Goal: Use online tool/utility: Use online tool/utility

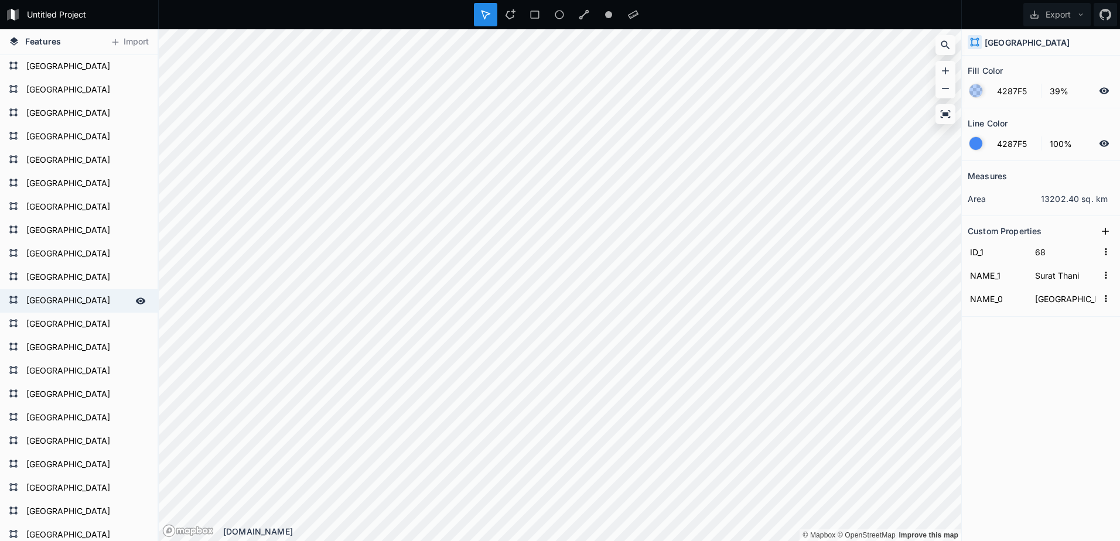
click at [83, 298] on form "[GEOGRAPHIC_DATA]" at bounding box center [78, 301] width 110 height 18
type input "11"
type input "Chon Buri"
click at [136, 298] on icon at bounding box center [141, 301] width 10 height 6
click at [135, 301] on icon at bounding box center [140, 301] width 11 height 11
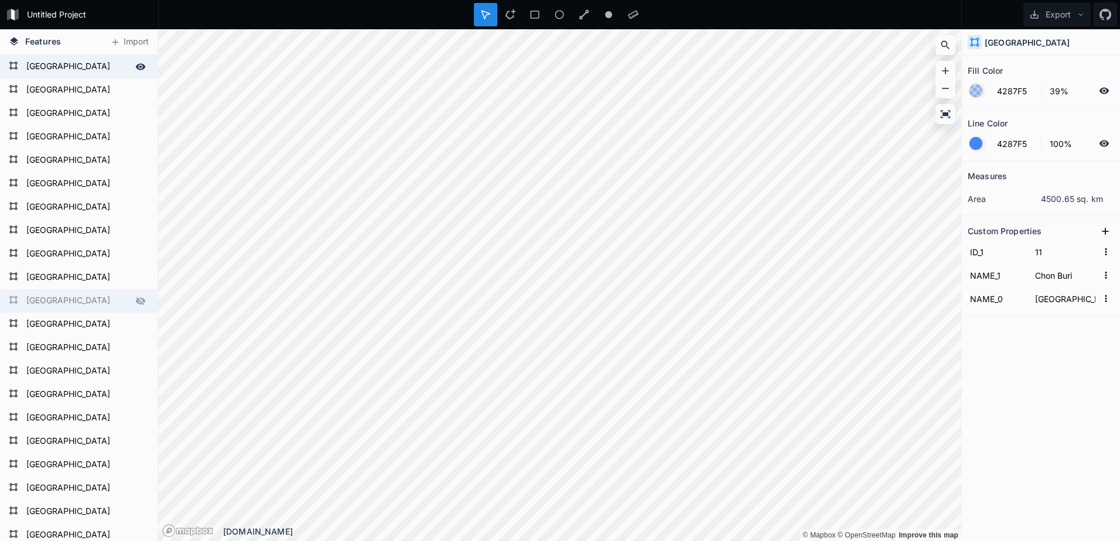
click at [60, 69] on form "[GEOGRAPHIC_DATA]" at bounding box center [78, 67] width 110 height 18
type input "1"
type input "[PERSON_NAME]"
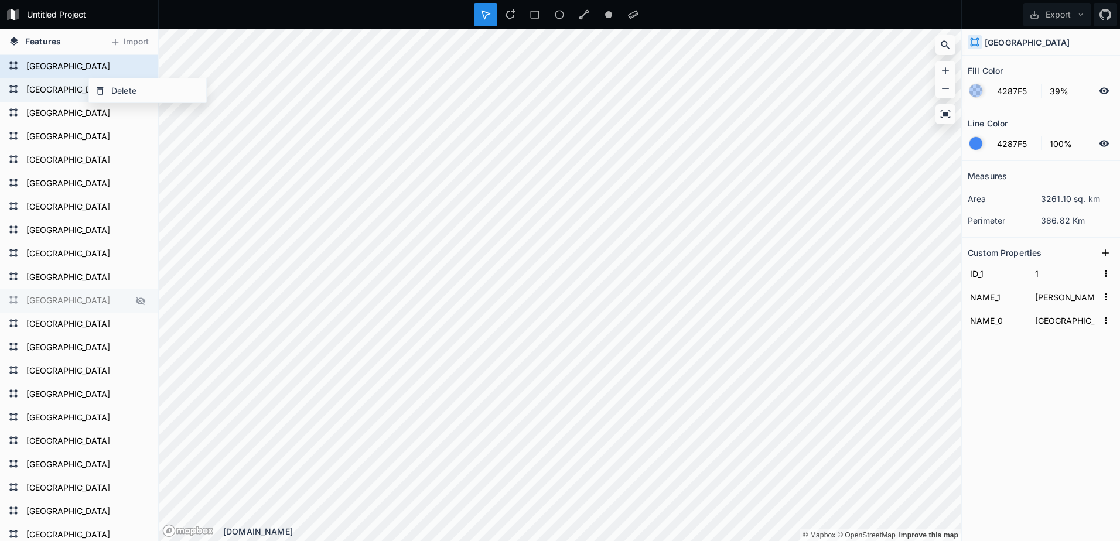
click at [57, 91] on form "[GEOGRAPHIC_DATA]" at bounding box center [78, 90] width 110 height 18
type input "2"
type input "Ang Thong"
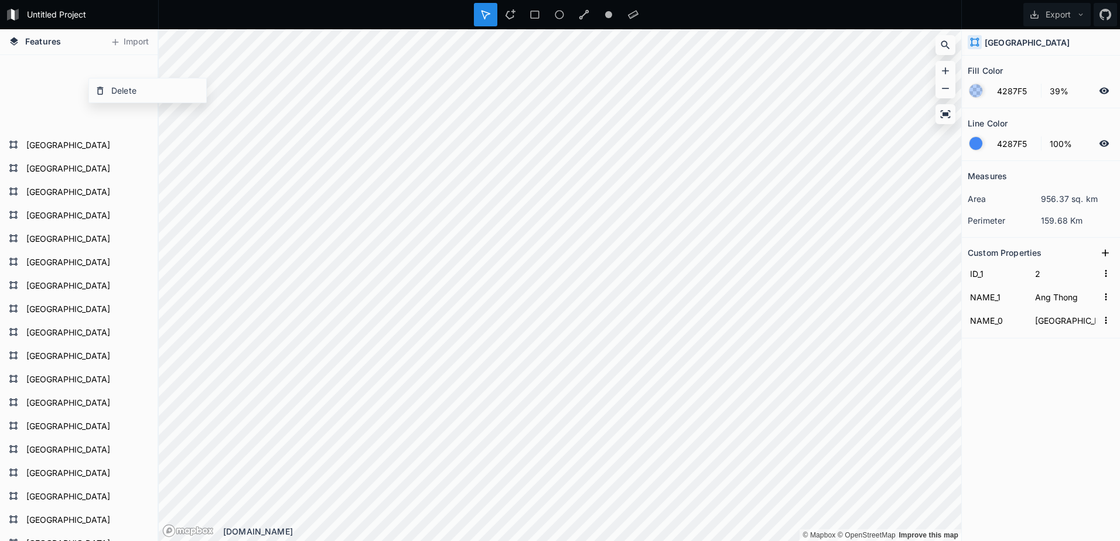
scroll to position [1518, 0]
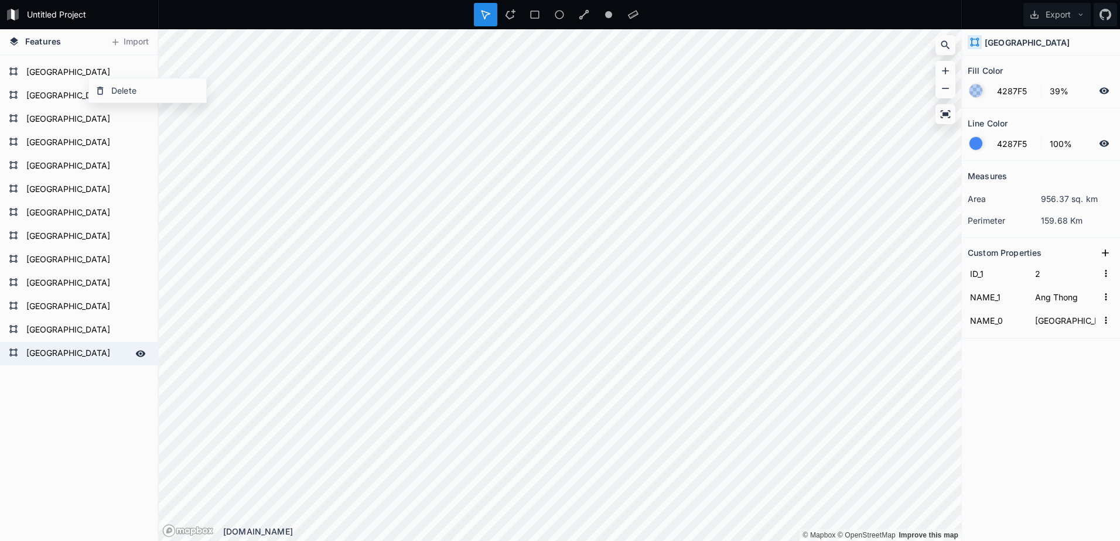
click at [33, 346] on form "[GEOGRAPHIC_DATA]" at bounding box center [78, 354] width 110 height 18
type input "78"
type input "Yasothon"
click at [42, 327] on form "[GEOGRAPHIC_DATA]" at bounding box center [86, 331] width 126 height 18
type input "77"
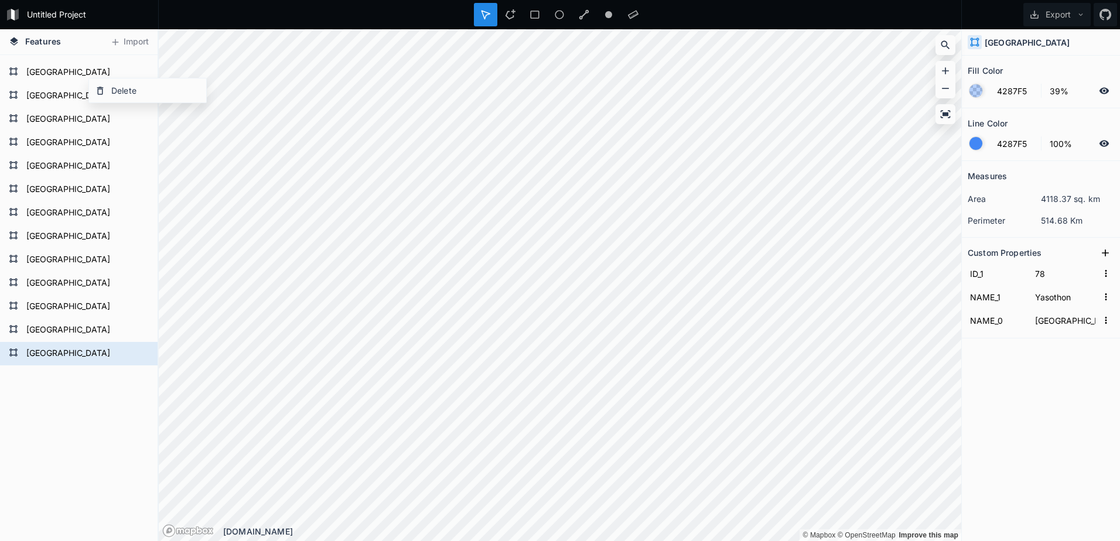
type input "Yala"
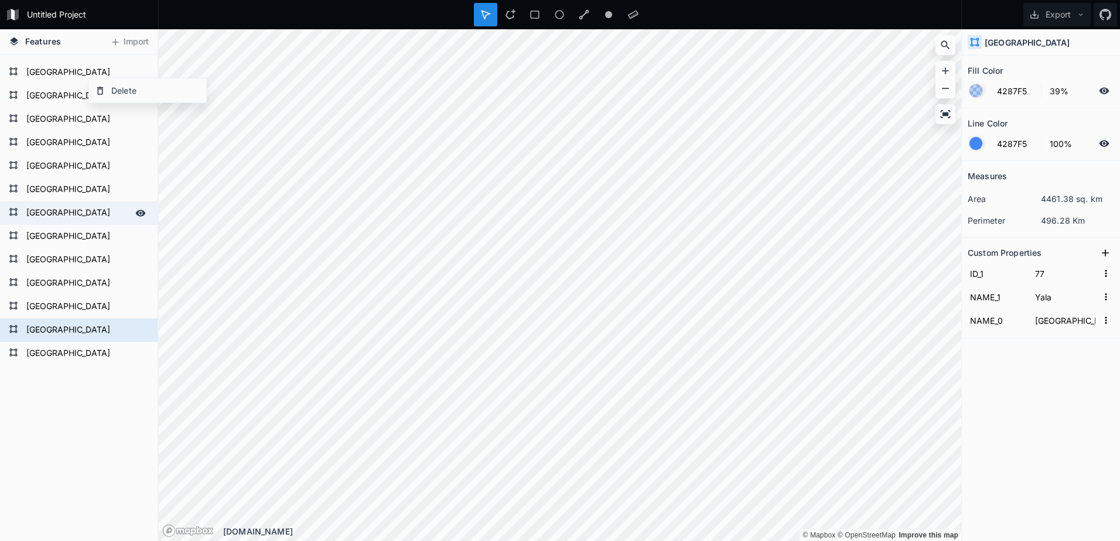
click at [55, 220] on form "[GEOGRAPHIC_DATA]" at bounding box center [78, 214] width 110 height 18
type input "72"
type input "Trat"
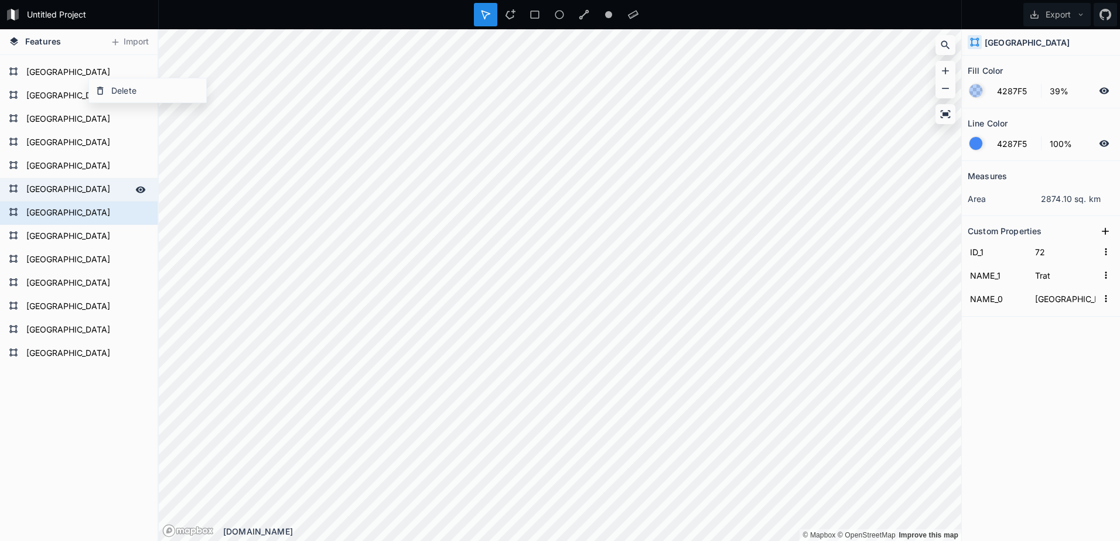
click at [55, 194] on form "[GEOGRAPHIC_DATA]" at bounding box center [78, 190] width 110 height 18
type input "71"
type input "Trang"
click at [979, 88] on div at bounding box center [976, 90] width 13 height 13
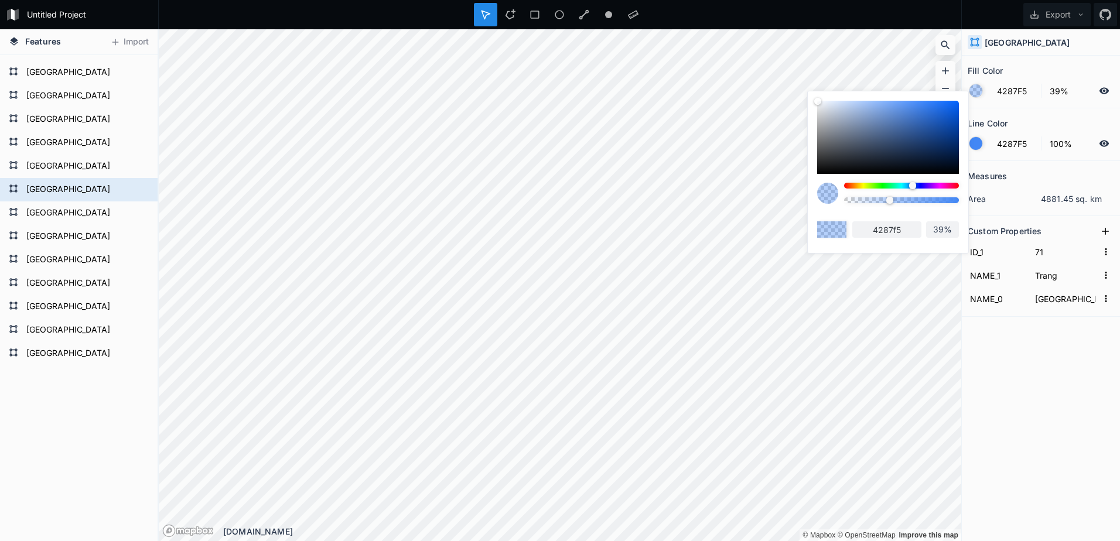
click at [952, 185] on div at bounding box center [901, 186] width 115 height 6
type input "F5426F"
type input "f5426f"
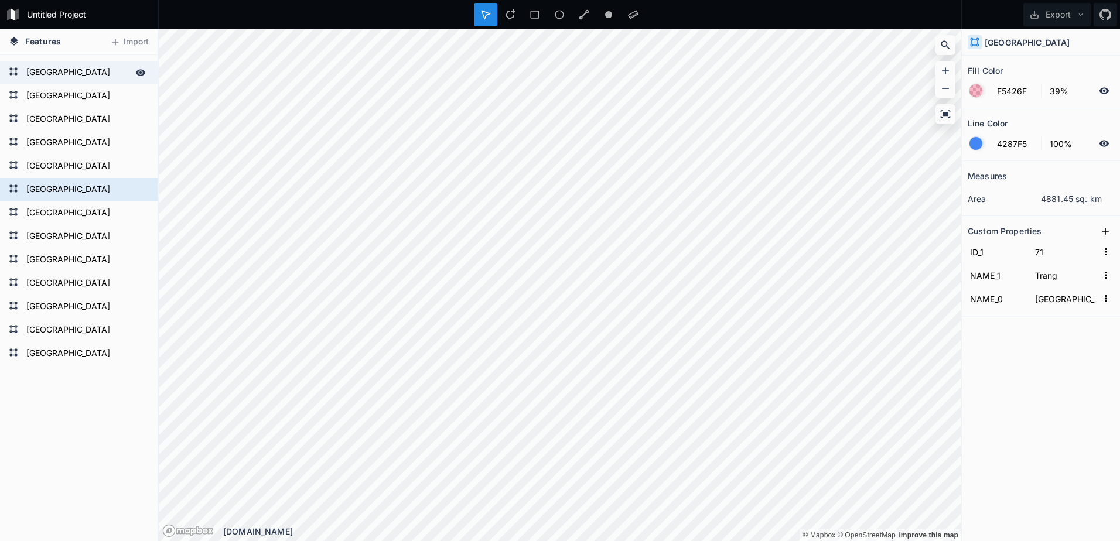
click at [64, 75] on form "[GEOGRAPHIC_DATA]" at bounding box center [78, 73] width 110 height 18
type input "4287F5"
type input "66"
type input "Sukhothai"
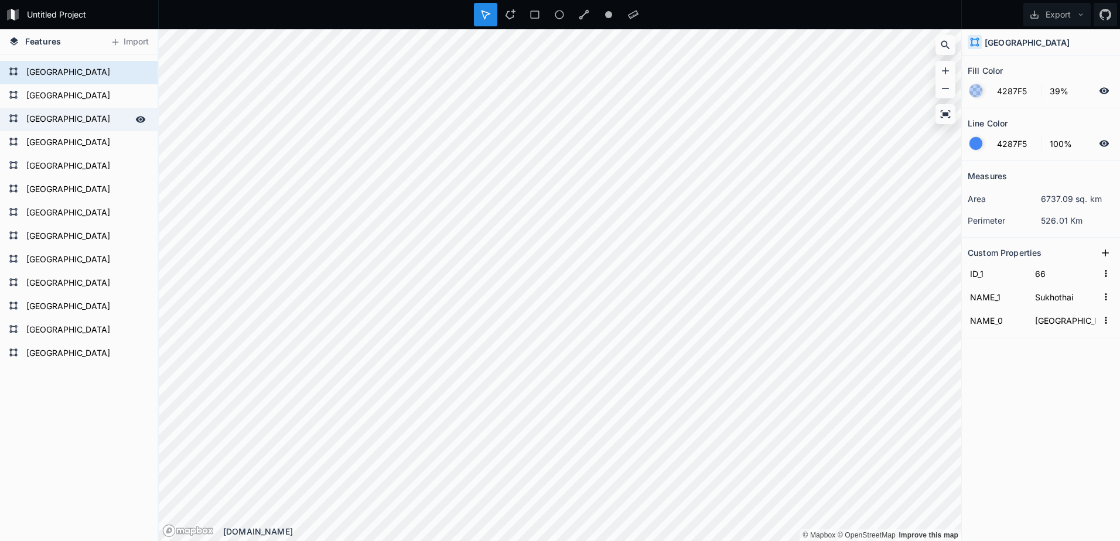
scroll to position [1459, 0]
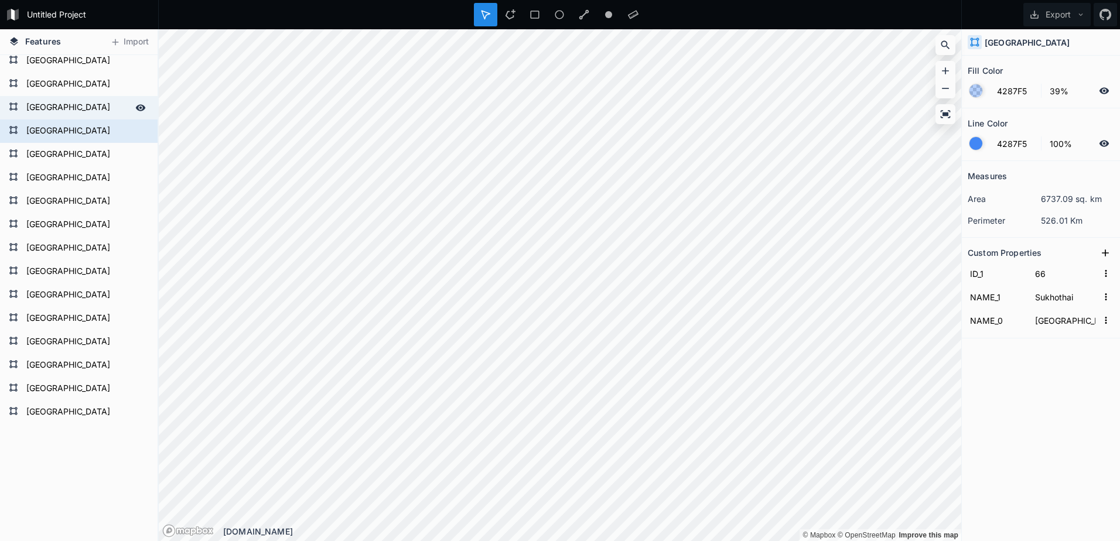
click at [65, 108] on form "[GEOGRAPHIC_DATA]" at bounding box center [78, 108] width 110 height 18
type input "65"
type input "Songkhla"
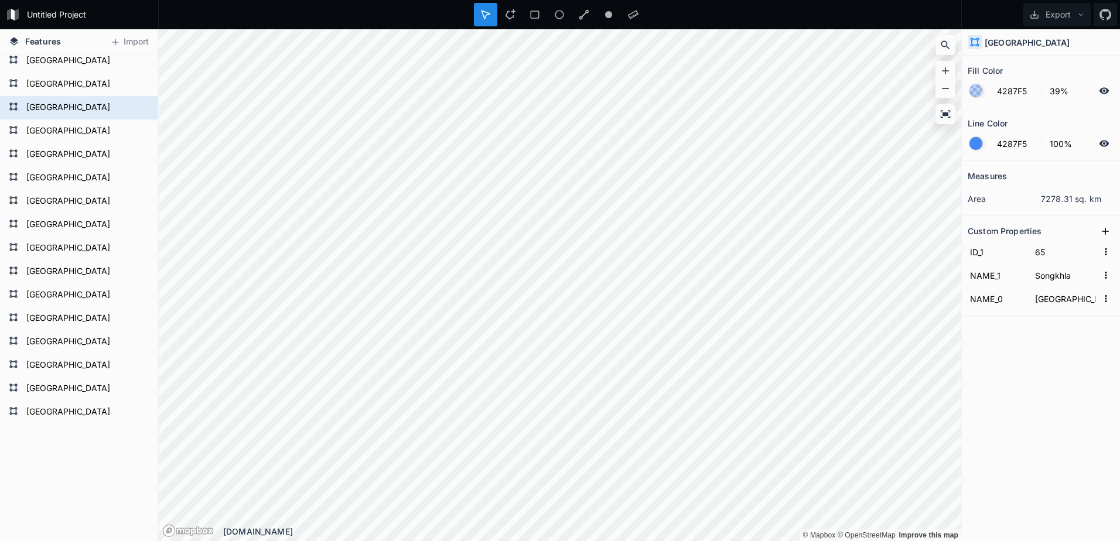
click at [979, 90] on div at bounding box center [976, 90] width 13 height 13
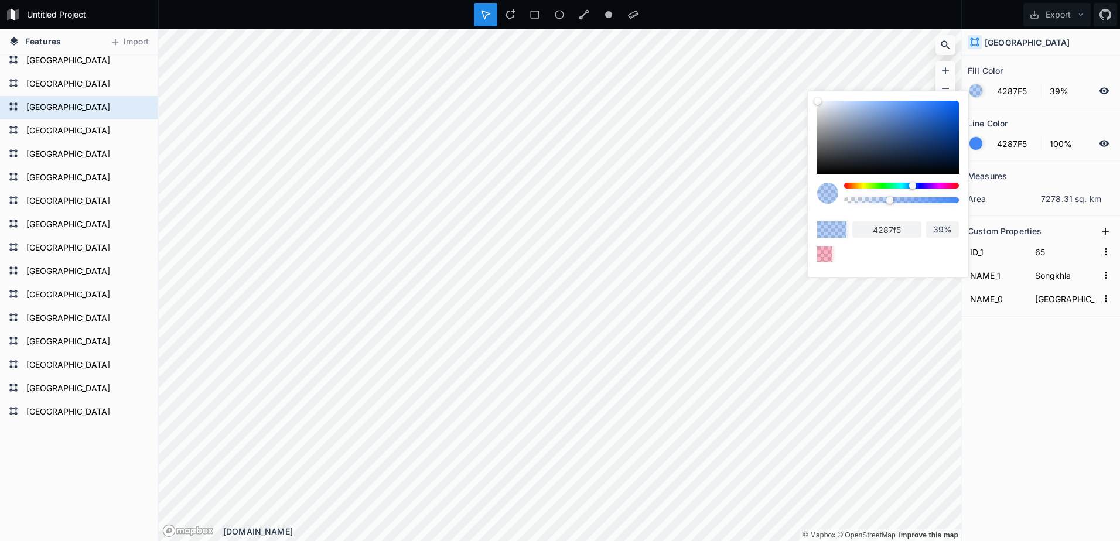
click at [954, 185] on div at bounding box center [901, 186] width 115 height 6
type input "F5425A"
type input "f5425a"
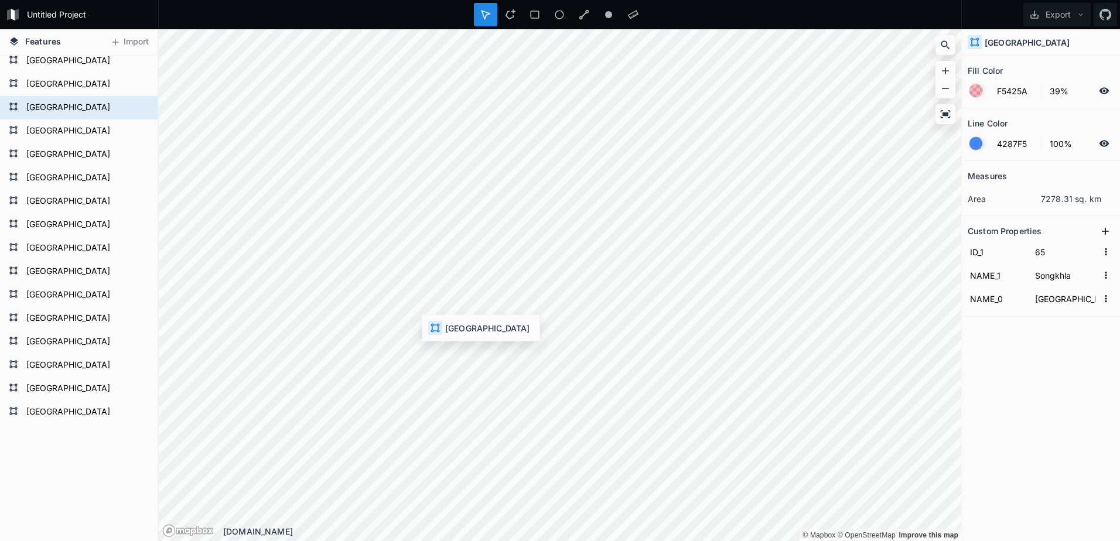
type input "4287F5"
type input "40"
type input "Phatthalung"
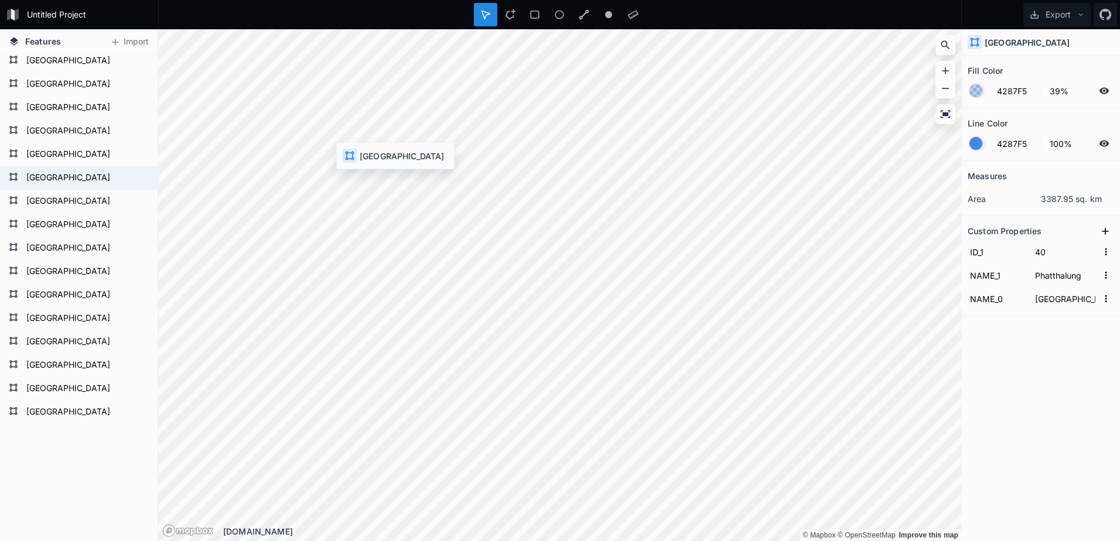
type input "68"
type input "Surat Thani"
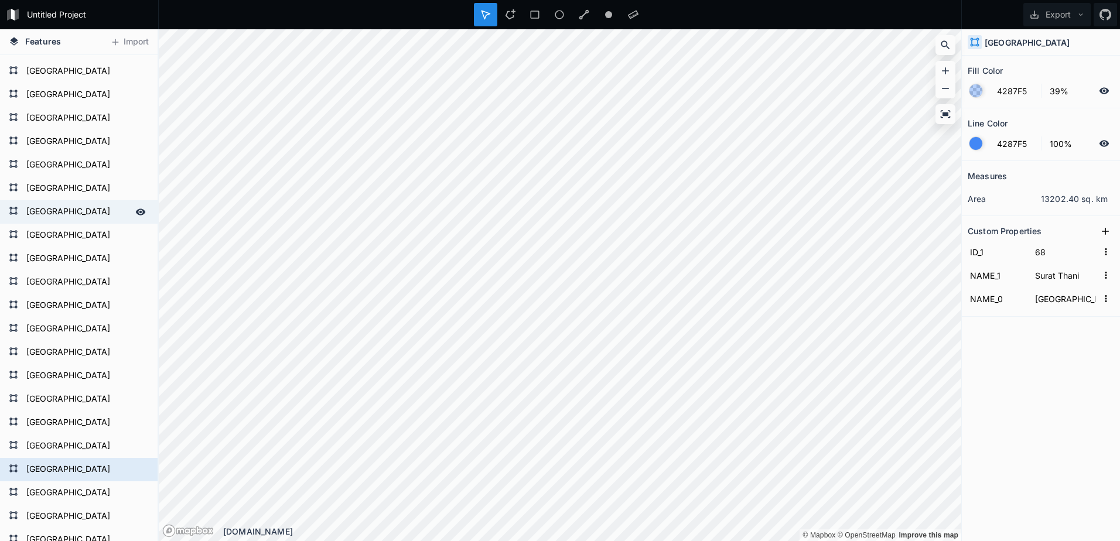
scroll to position [1166, 0]
click at [61, 233] on form "[GEOGRAPHIC_DATA]" at bounding box center [78, 237] width 110 height 18
type input "58"
type input "Samut Sakhon"
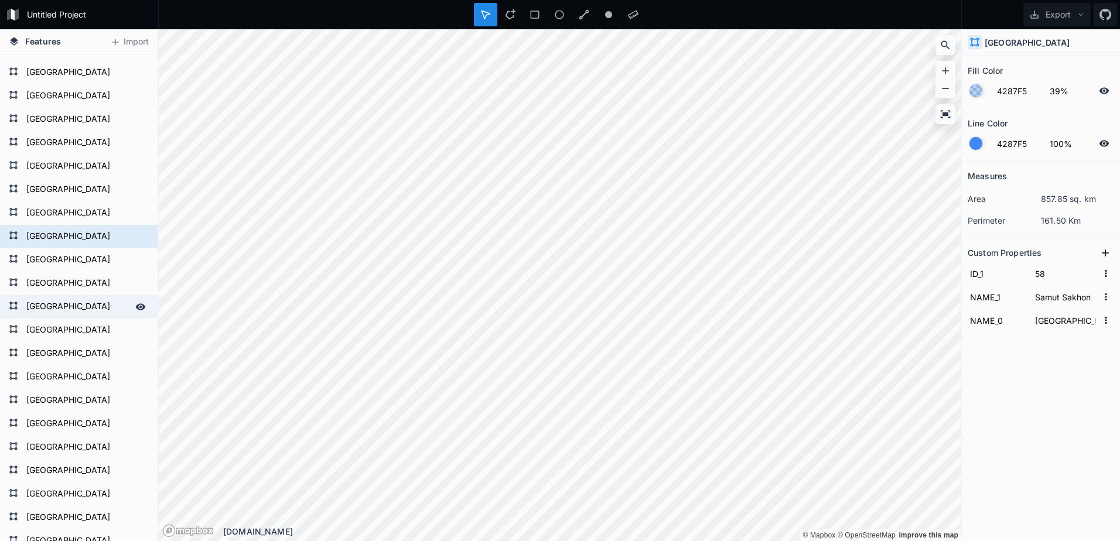
click at [61, 303] on form "[GEOGRAPHIC_DATA]" at bounding box center [78, 307] width 110 height 18
type input "61"
type input "Satun"
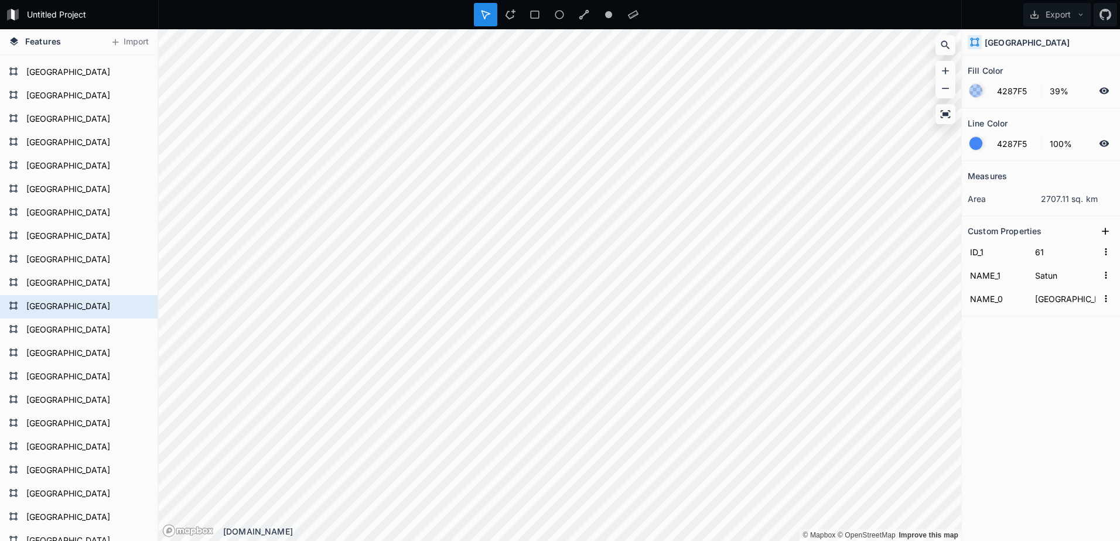
click at [977, 92] on div at bounding box center [976, 90] width 13 height 13
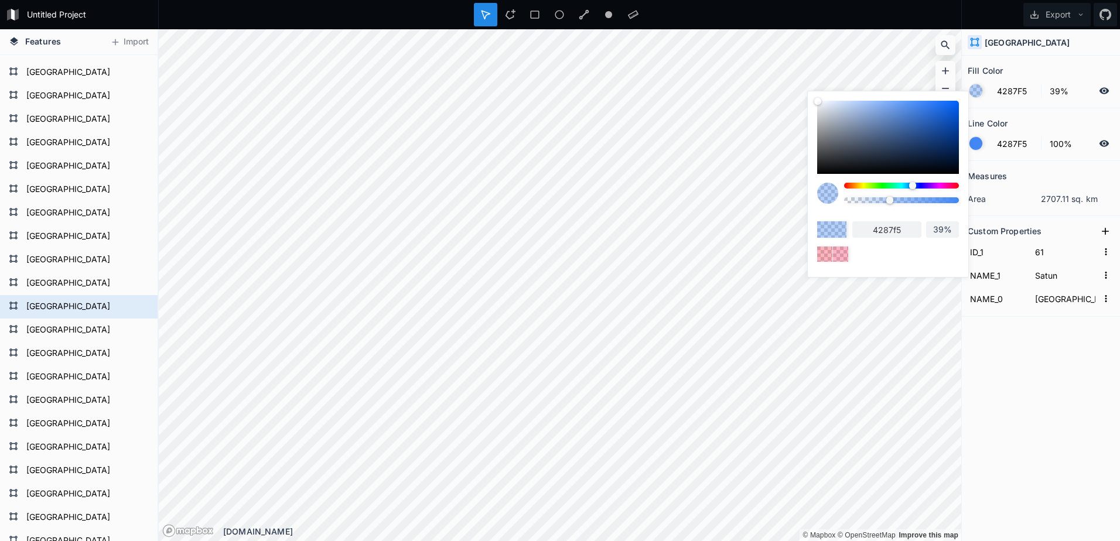
click at [956, 185] on div at bounding box center [901, 186] width 115 height 6
type input "F54248"
type input "f54248"
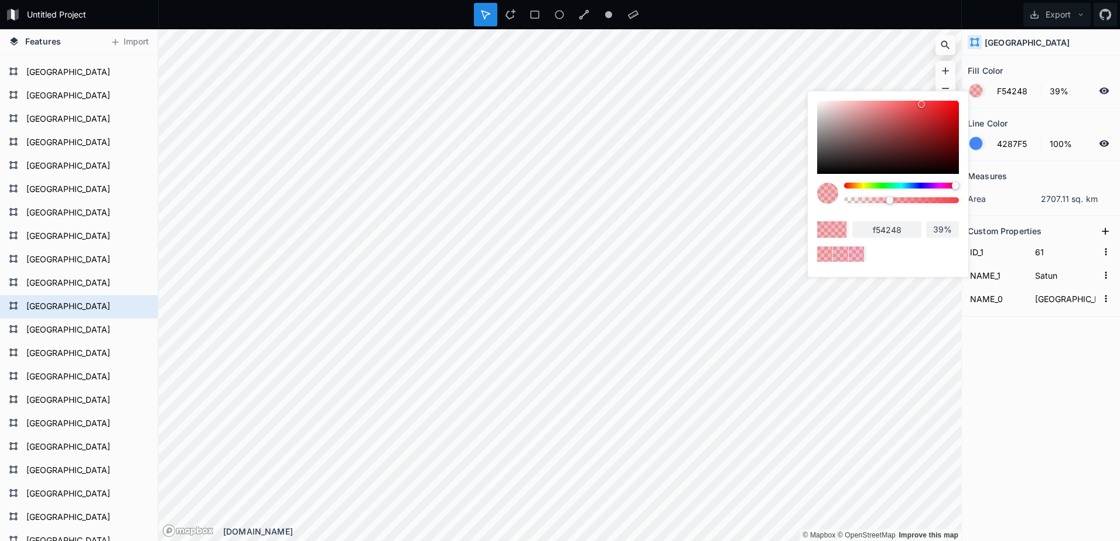
click at [950, 202] on div at bounding box center [901, 200] width 115 height 6
type input "95%"
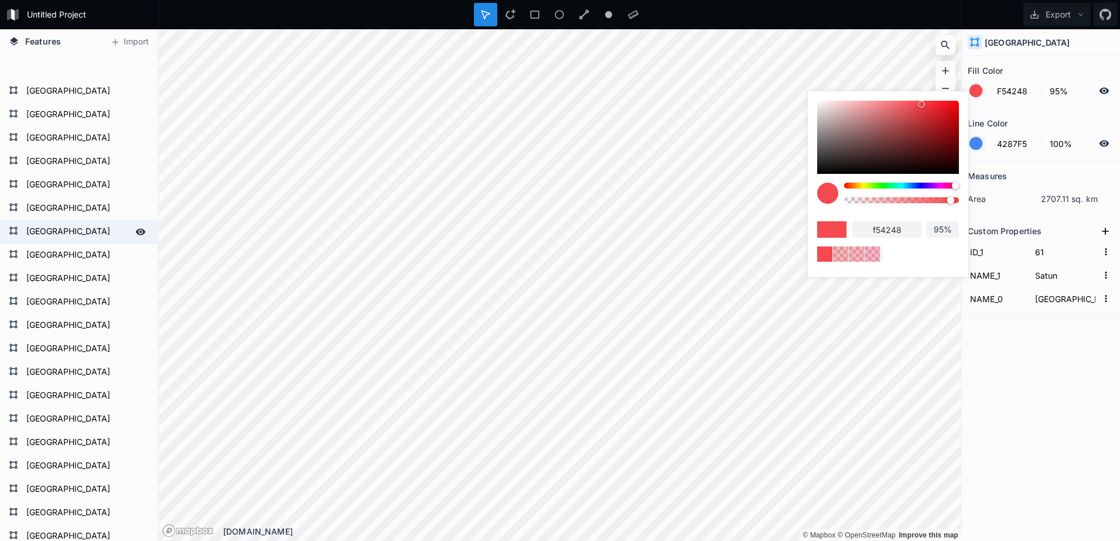
scroll to position [815, 0]
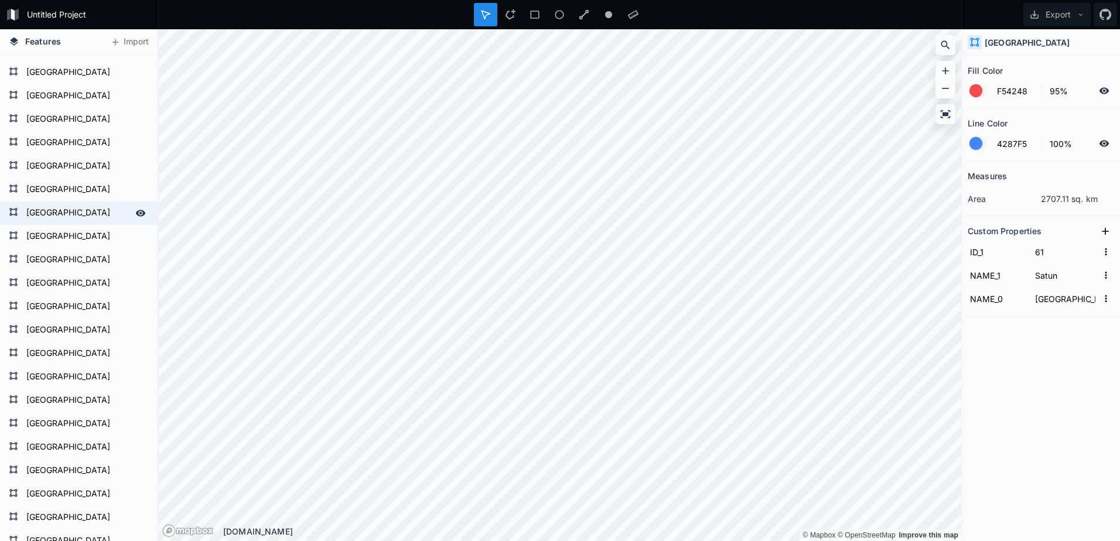
click at [84, 212] on form "[GEOGRAPHIC_DATA]" at bounding box center [78, 214] width 110 height 18
type input "4287F5"
type input "39%"
type input "42"
type input "Phetchabun"
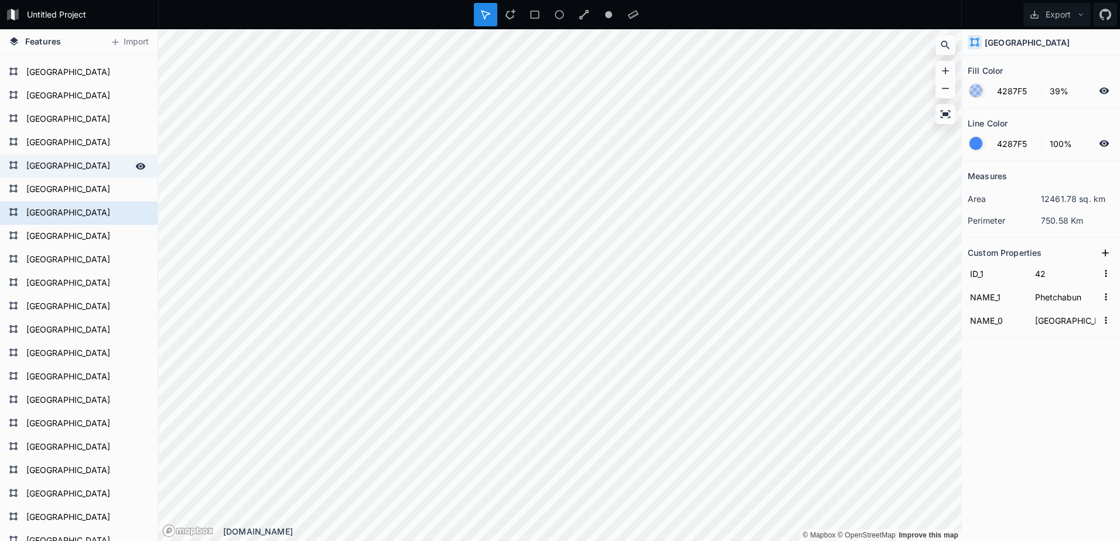
click at [83, 167] on form "[GEOGRAPHIC_DATA]" at bounding box center [78, 167] width 110 height 18
type input "40"
type input "Phatthalung"
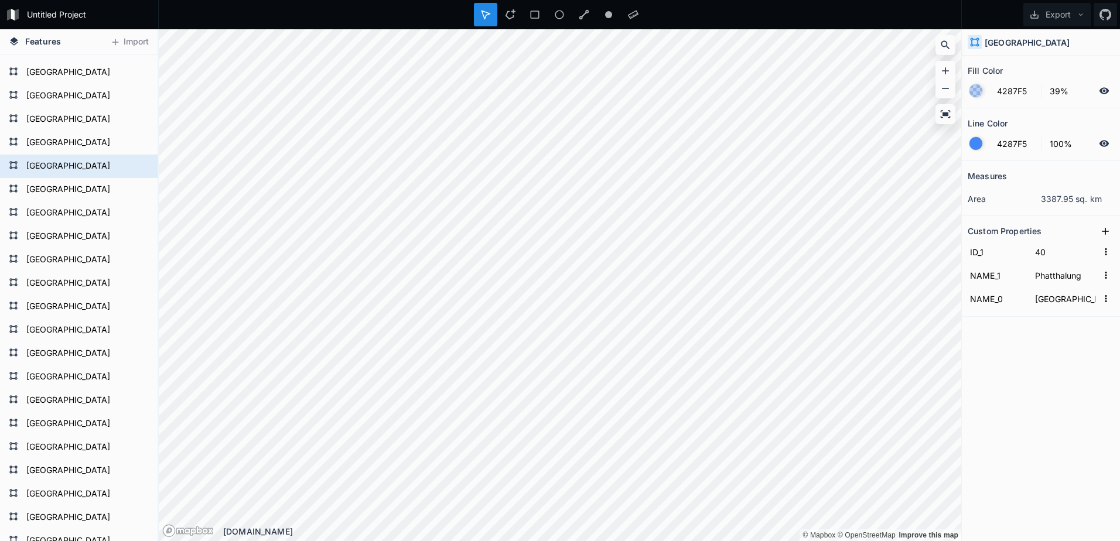
click at [974, 90] on div at bounding box center [976, 90] width 13 height 13
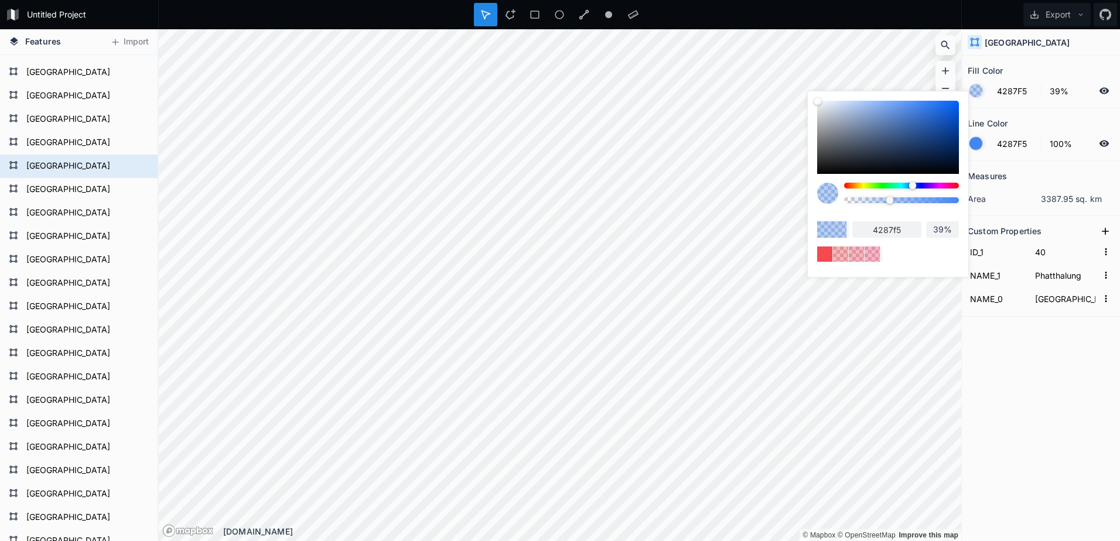
click at [956, 185] on div at bounding box center [901, 186] width 115 height 6
click at [824, 254] on div at bounding box center [825, 254] width 18 height 18
type input "F54248"
type input "95%"
type input "f54248"
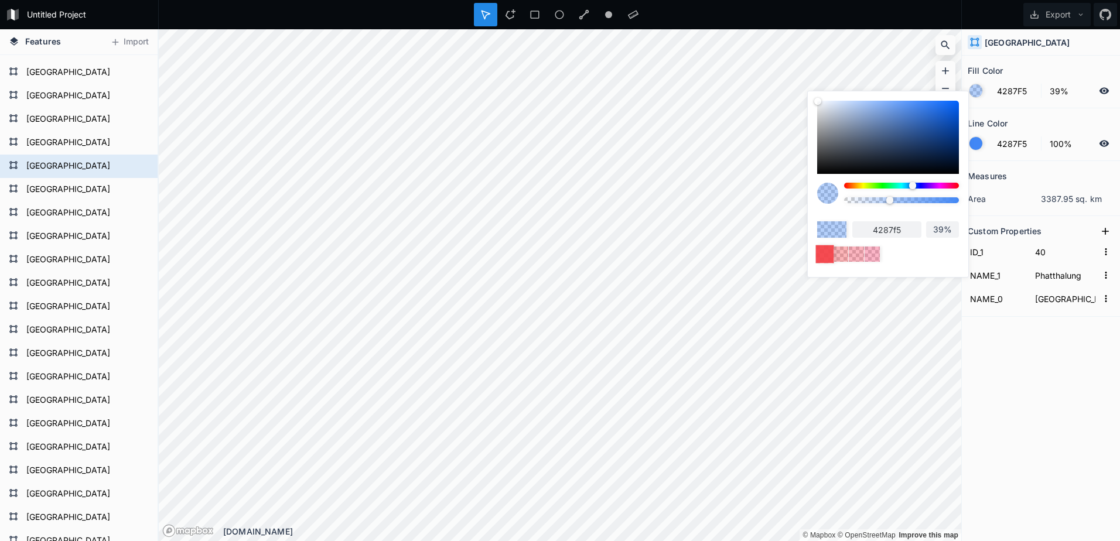
type input "95%"
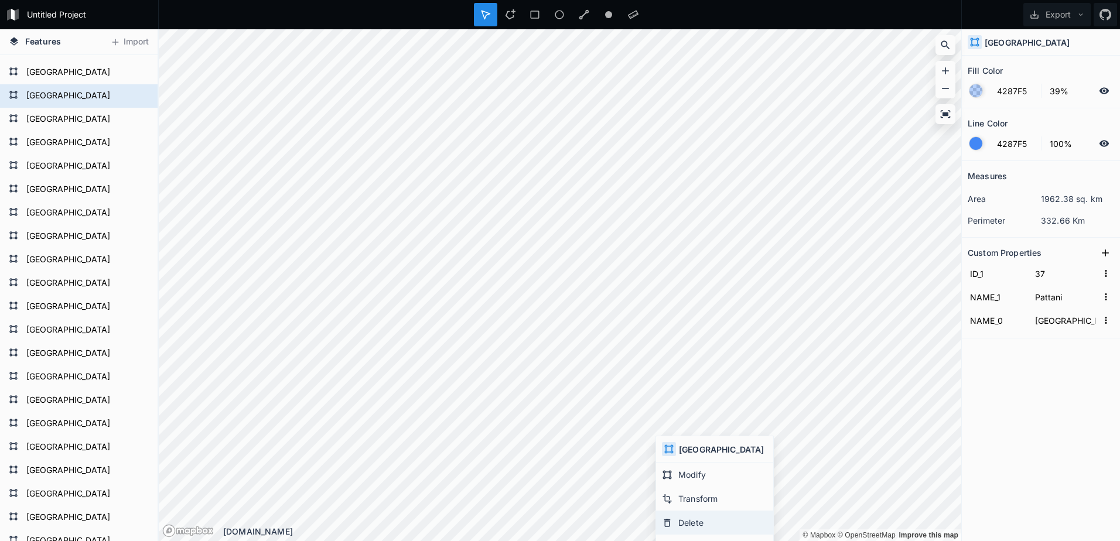
click at [714, 520] on div "Delete" at bounding box center [714, 523] width 117 height 24
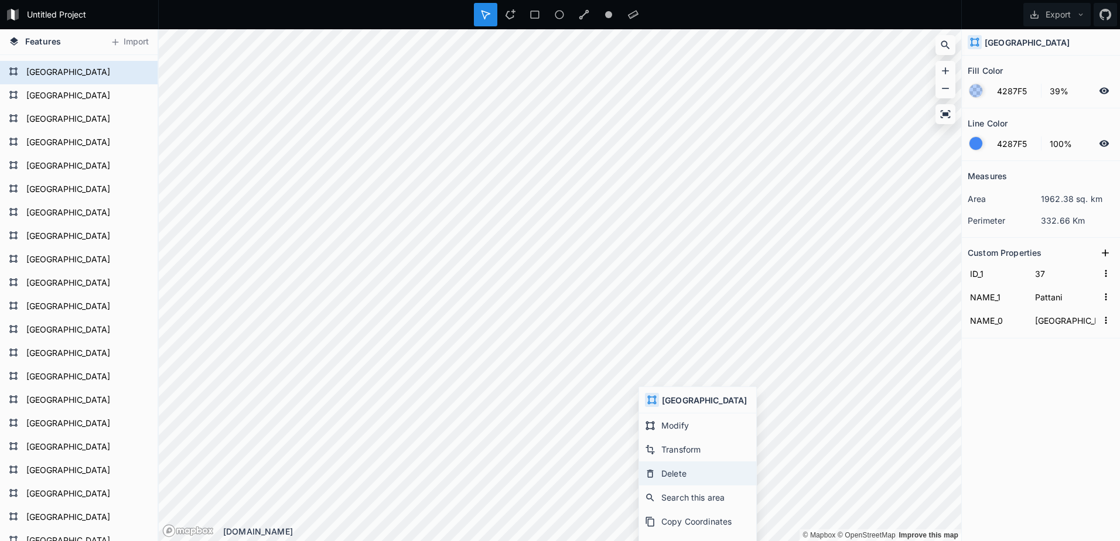
click at [684, 471] on div "Delete" at bounding box center [697, 474] width 117 height 24
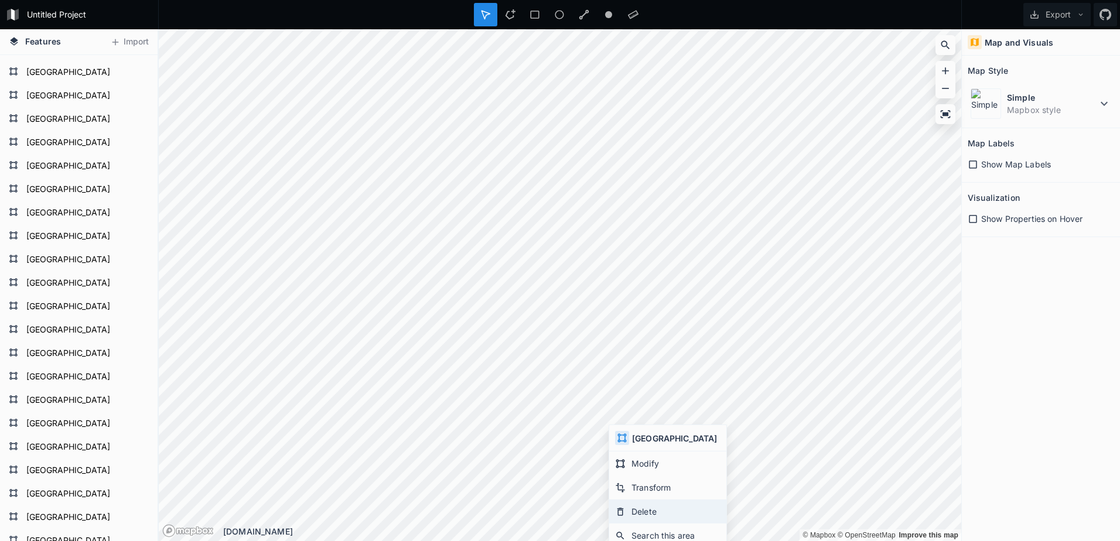
click at [643, 509] on div "Delete" at bounding box center [667, 512] width 117 height 24
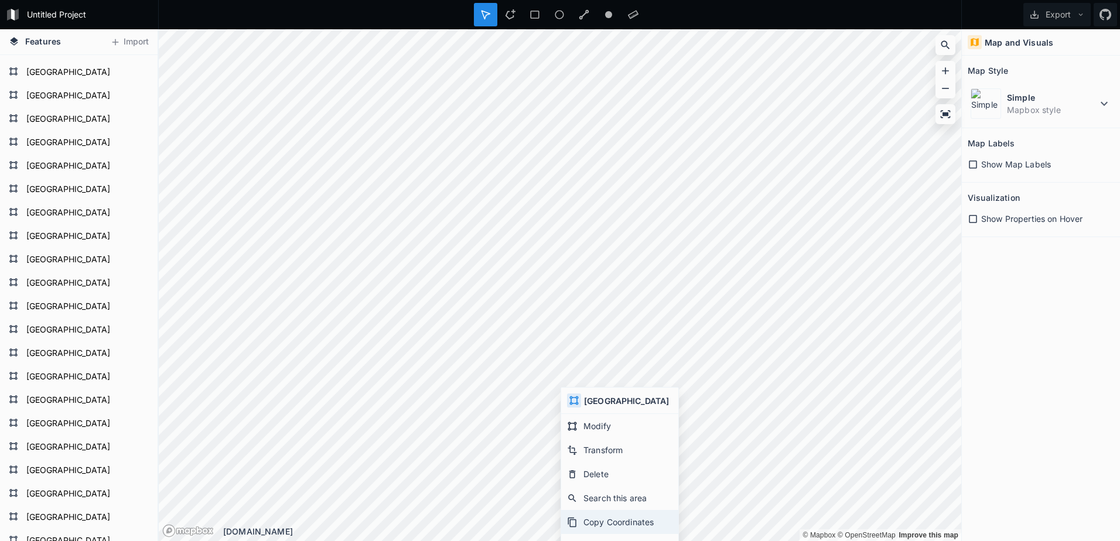
click at [592, 518] on div "Copy Coordinates" at bounding box center [619, 522] width 117 height 24
click at [1036, 16] on icon at bounding box center [1035, 14] width 11 height 11
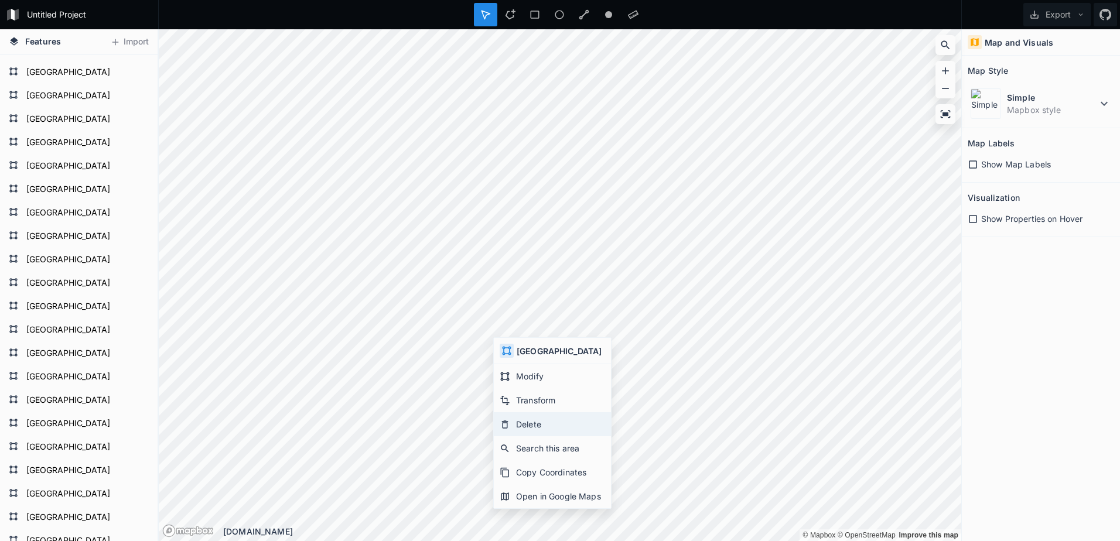
click at [525, 430] on div "Delete" at bounding box center [552, 425] width 117 height 24
click at [513, 424] on div "Delete" at bounding box center [534, 427] width 117 height 24
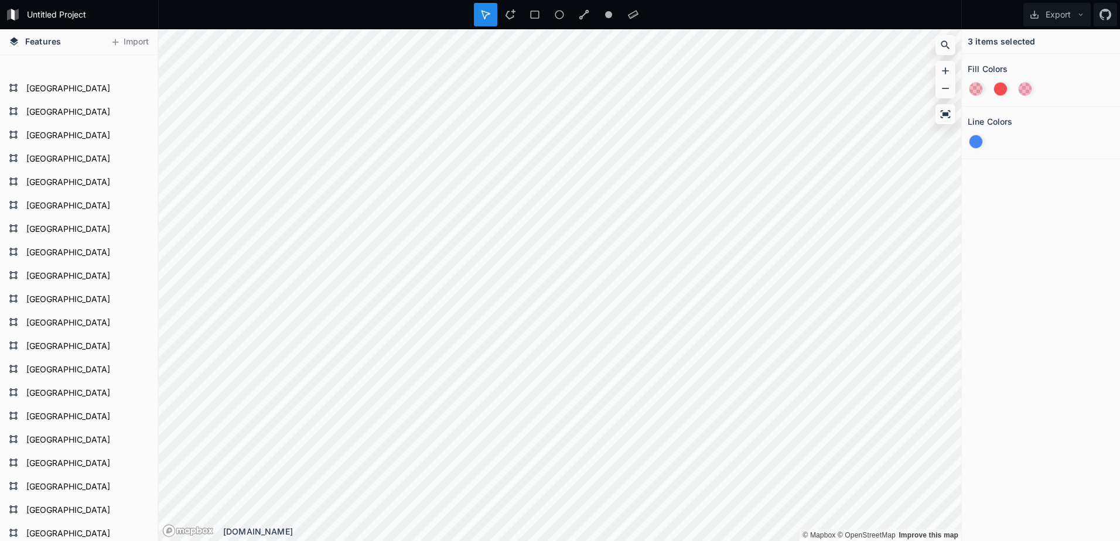
scroll to position [1400, 0]
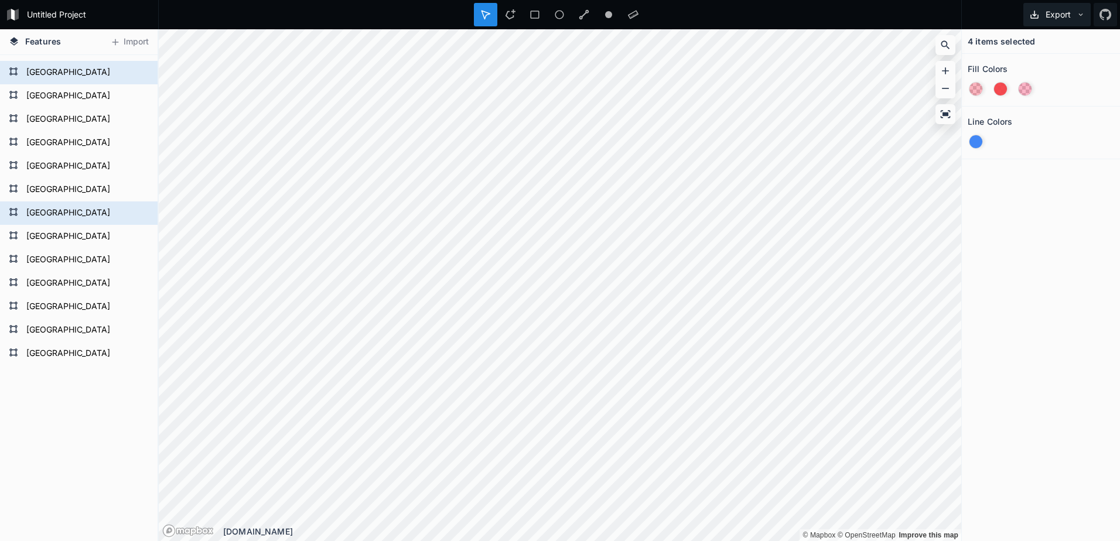
click at [1064, 13] on button "Export" at bounding box center [1057, 14] width 67 height 23
click at [1061, 62] on div "Export as .geojson" at bounding box center [1055, 67] width 117 height 24
click at [49, 360] on form "[GEOGRAPHIC_DATA]" at bounding box center [78, 354] width 110 height 18
click at [52, 236] on form "[GEOGRAPHIC_DATA]" at bounding box center [86, 237] width 126 height 18
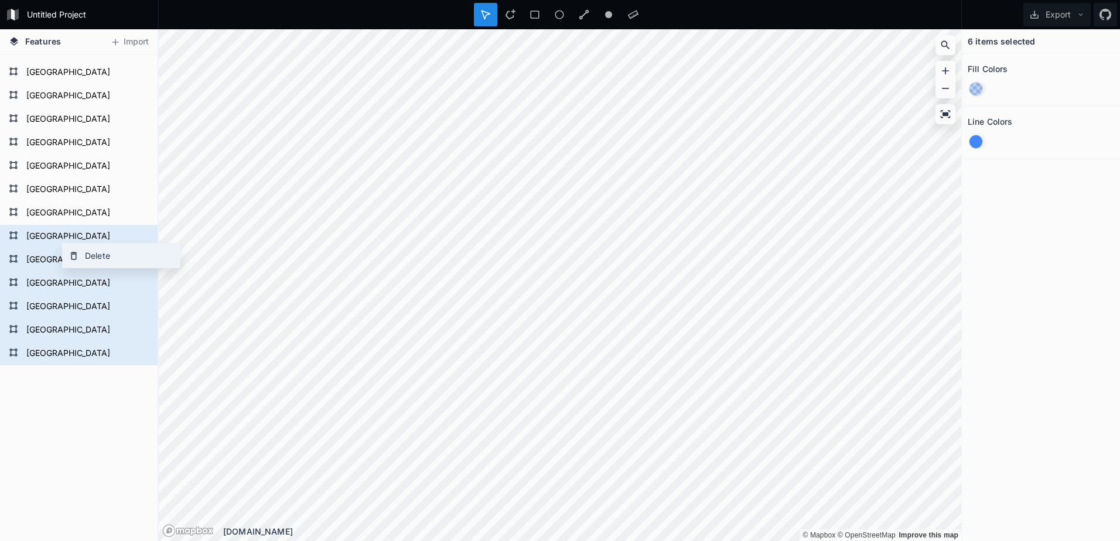
click at [98, 258] on div "Delete" at bounding box center [121, 256] width 117 height 24
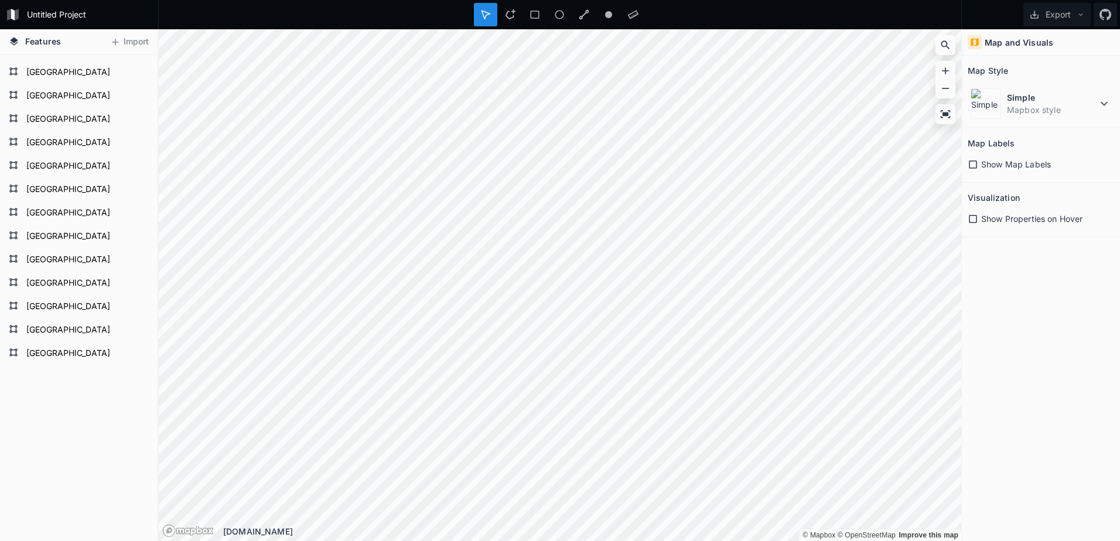
scroll to position [1260, 0]
click at [78, 351] on form "[GEOGRAPHIC_DATA]" at bounding box center [78, 354] width 110 height 18
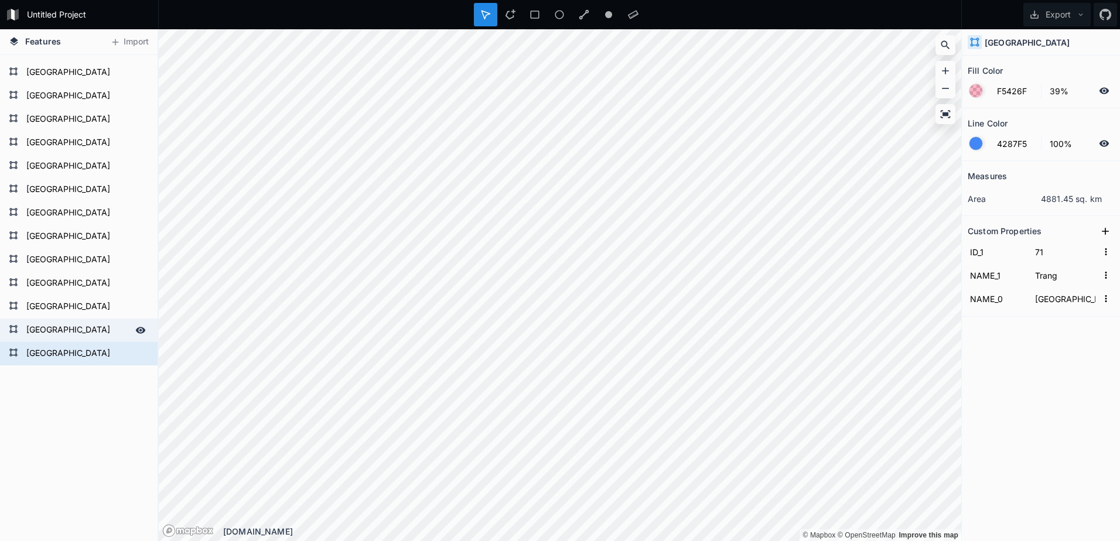
click at [66, 335] on form "[GEOGRAPHIC_DATA]" at bounding box center [78, 331] width 110 height 18
type input "4287F5"
type input "70"
type input "Tak"
